Goal: Learn about a topic

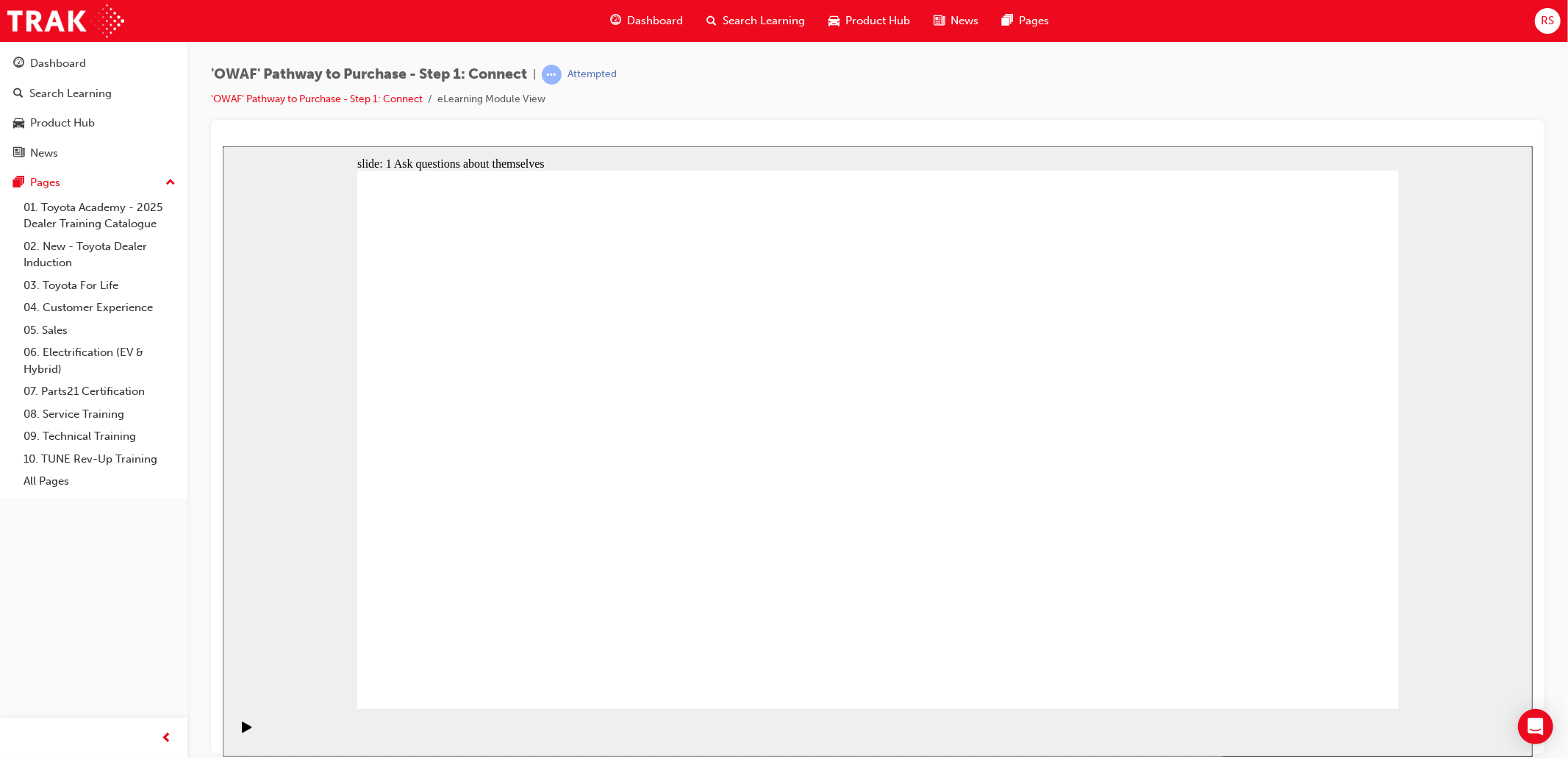
drag, startPoint x: 810, startPoint y: 308, endPoint x: 814, endPoint y: 333, distance: 25.3
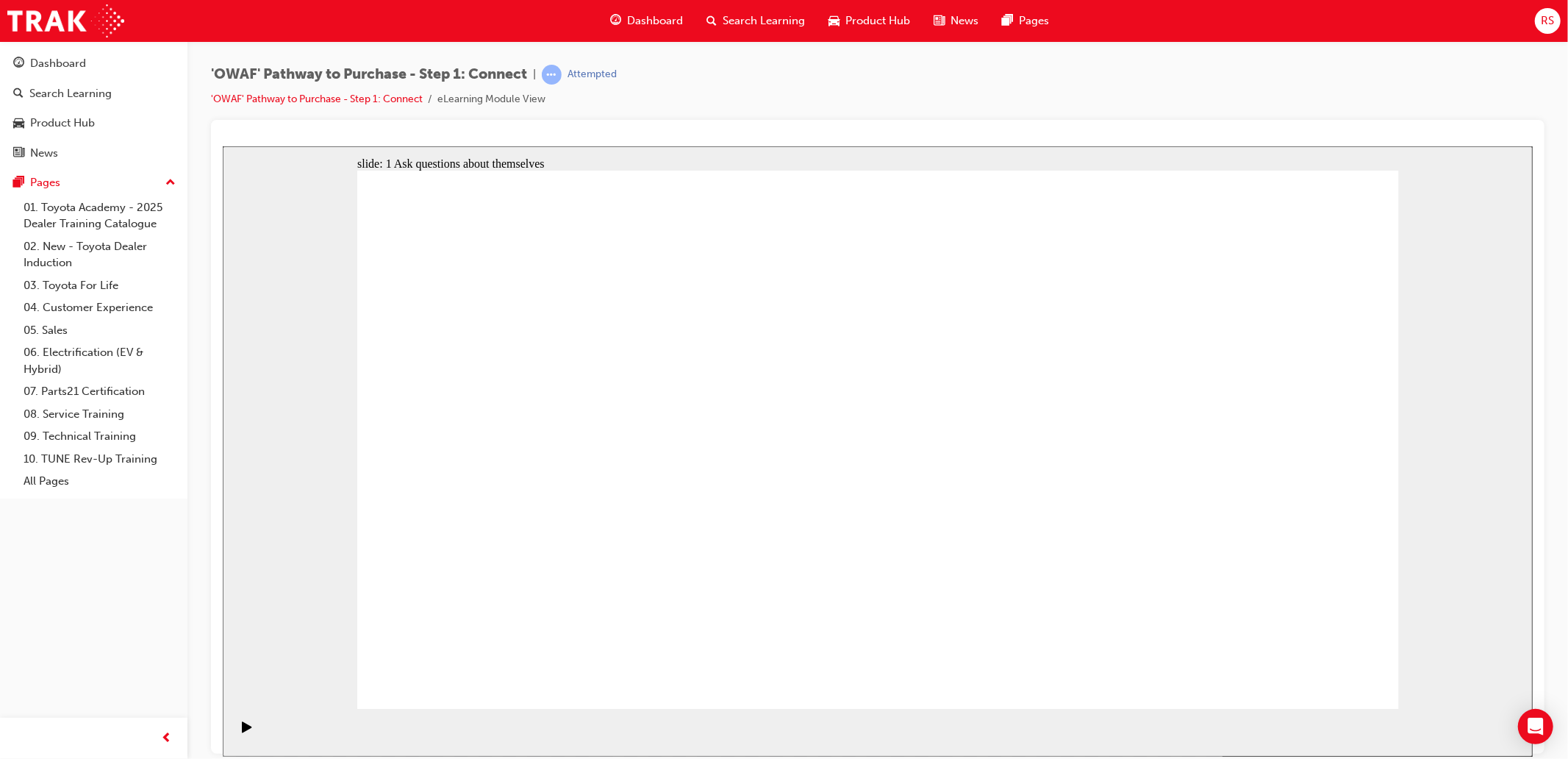
drag, startPoint x: 1359, startPoint y: 656, endPoint x: 1340, endPoint y: 657, distance: 19.0
